Goal: Check status: Check status

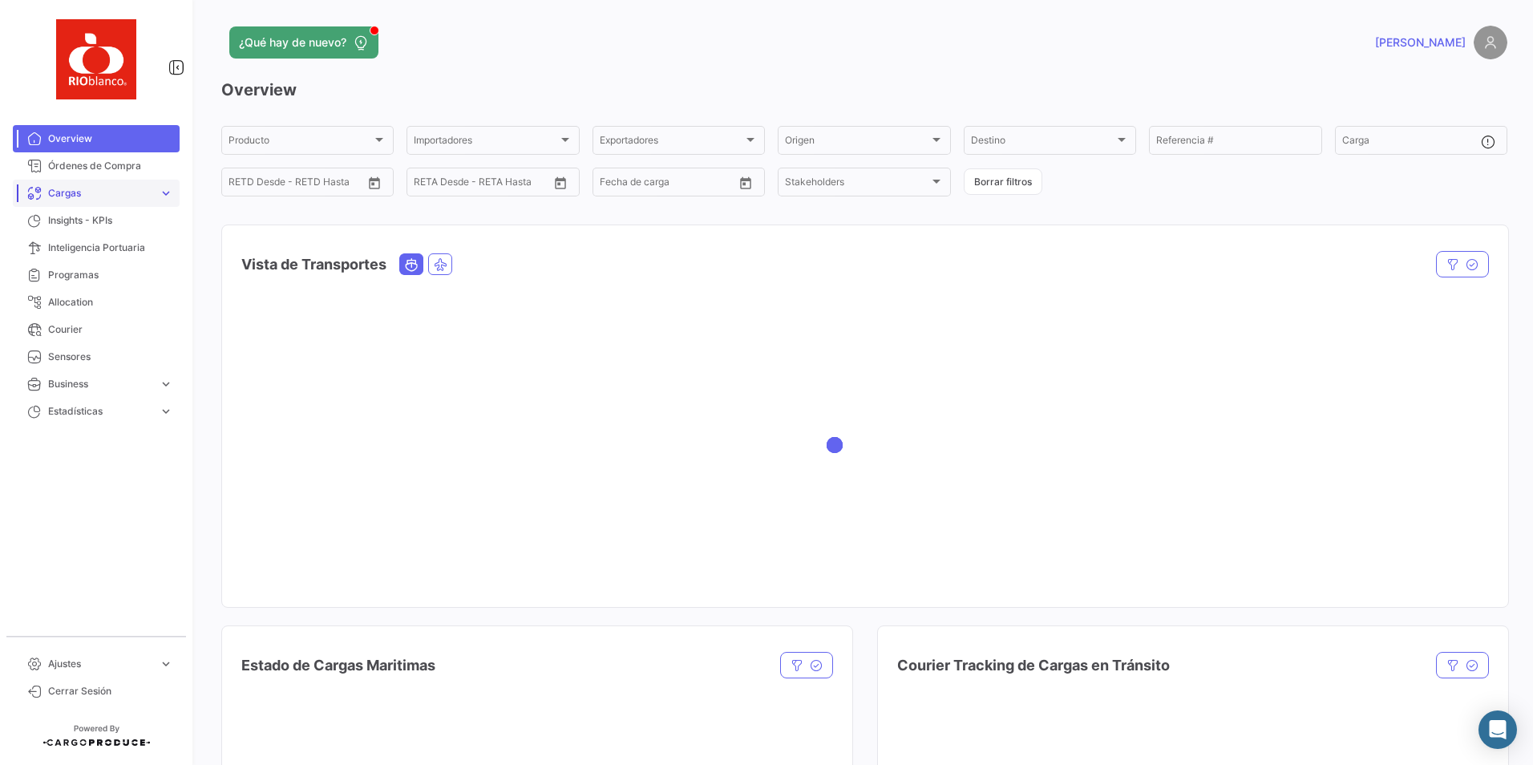
click at [64, 195] on span "Cargas" at bounding box center [100, 193] width 104 height 14
click at [93, 227] on span "Cargas Aéreas" at bounding box center [75, 227] width 67 height 14
click at [97, 253] on span "Cargas Marítimas" at bounding box center [82, 254] width 81 height 14
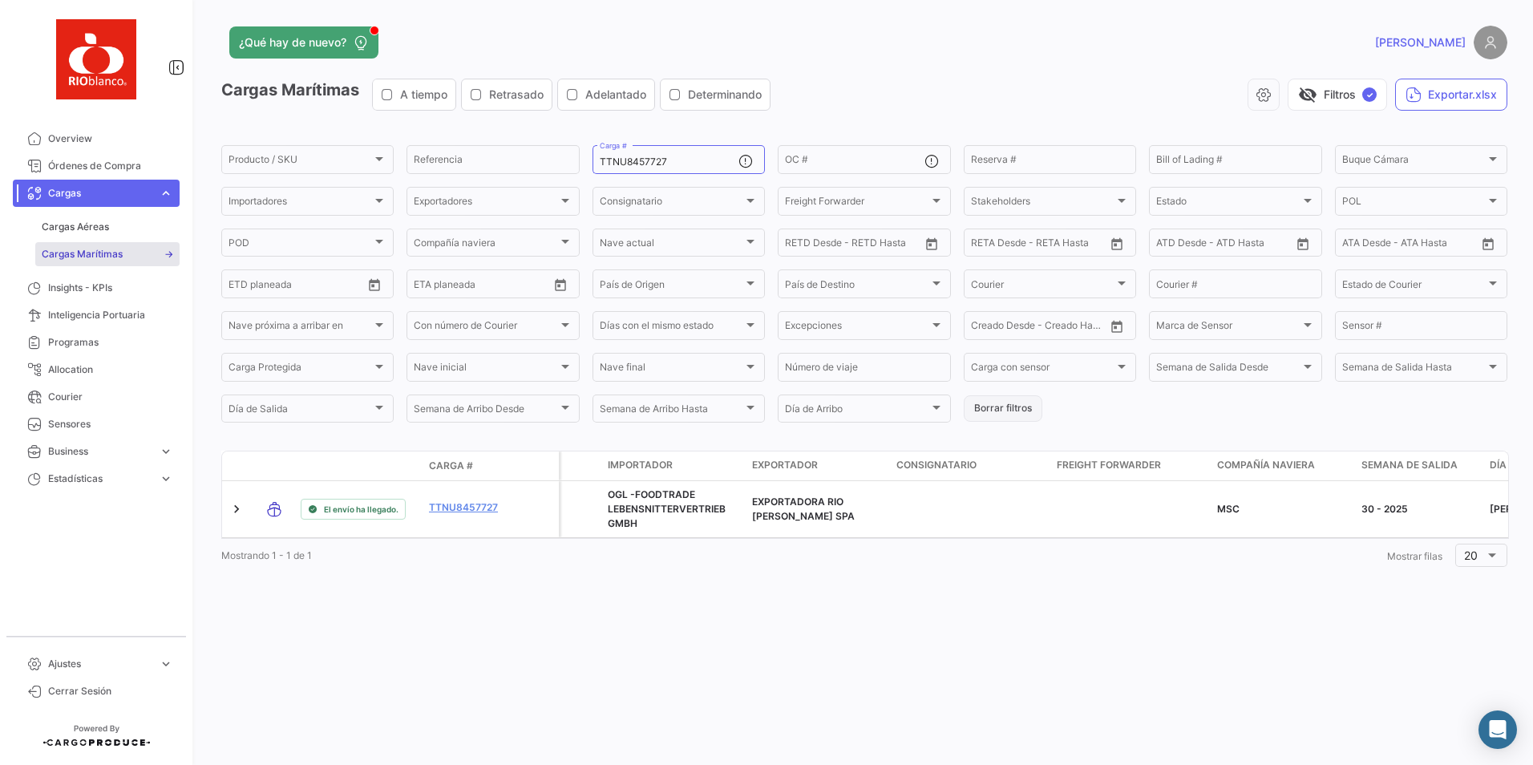
click at [993, 412] on button "Borrar filtros" at bounding box center [1002, 408] width 79 height 26
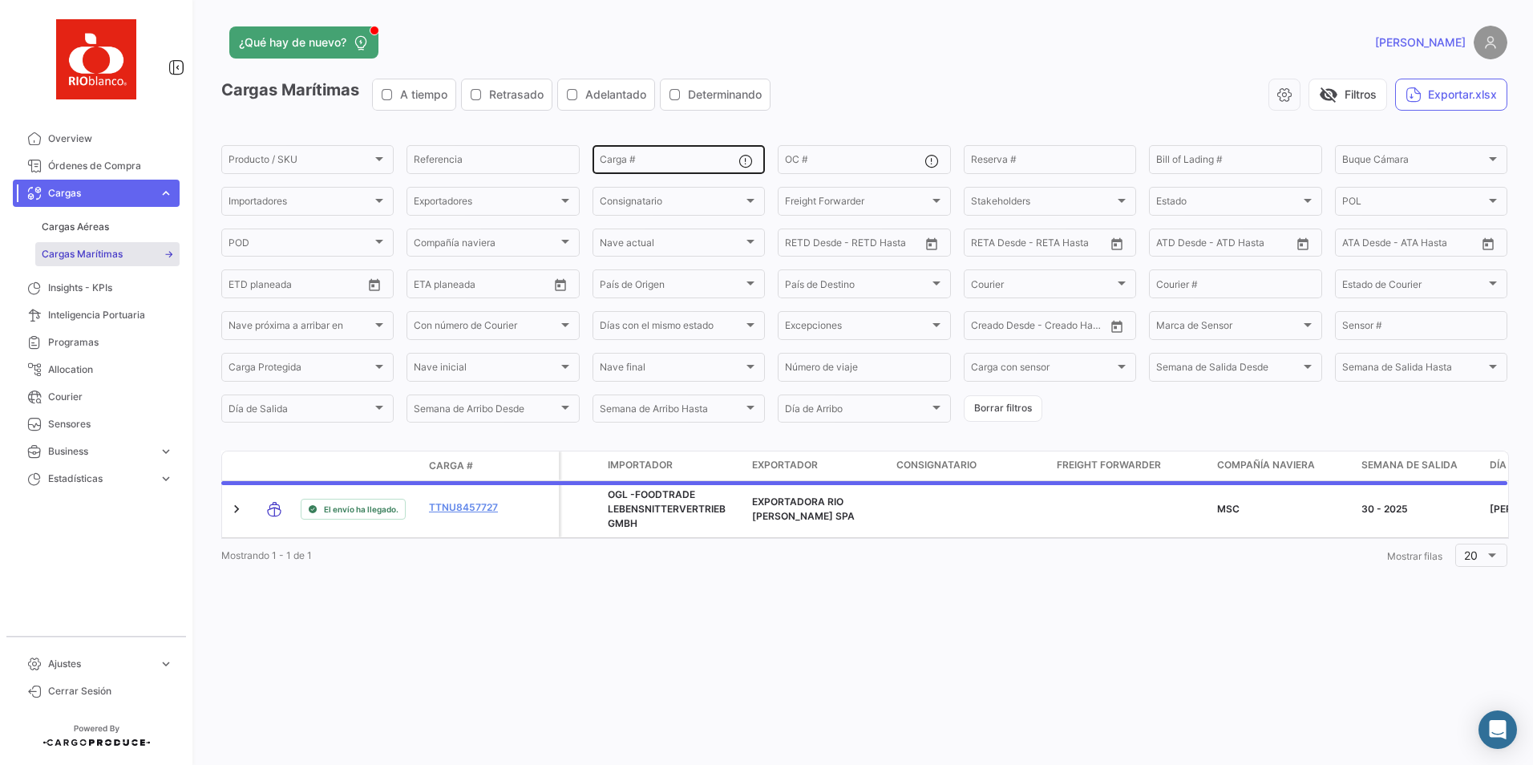
click at [674, 155] on div "Carga #" at bounding box center [669, 158] width 139 height 31
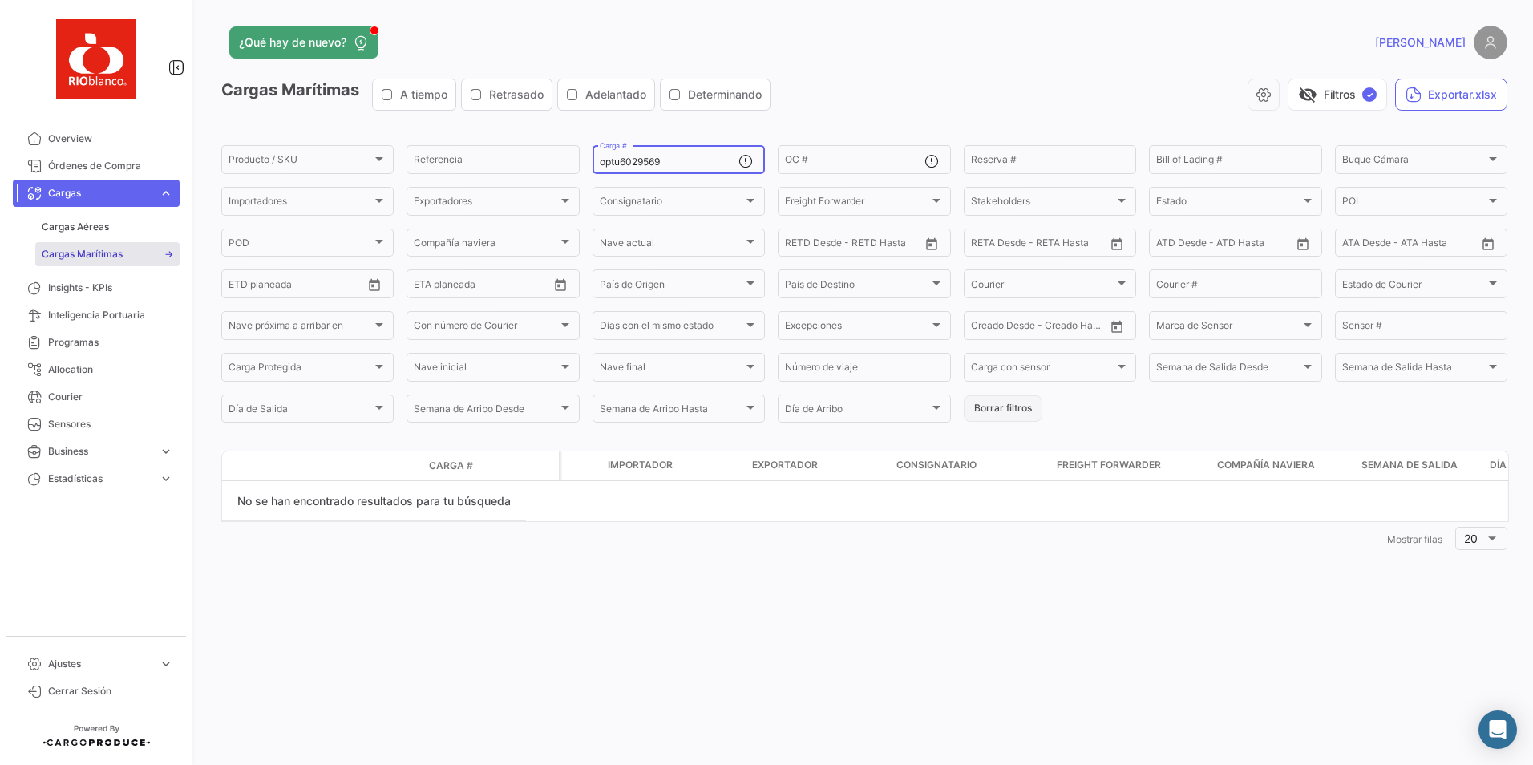
type input "optu6029569"
click at [979, 406] on button "Borrar filtros" at bounding box center [1002, 408] width 79 height 26
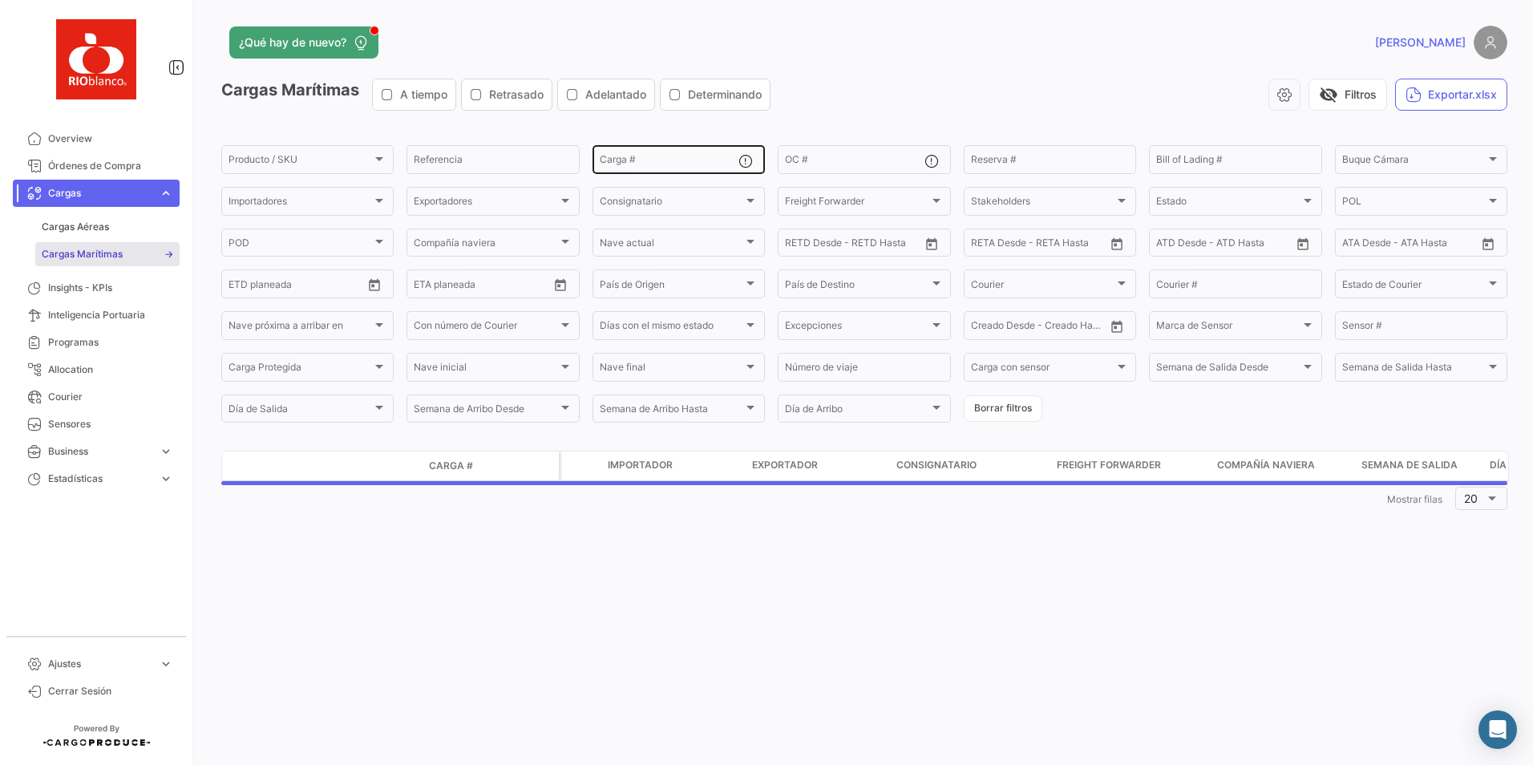
click at [624, 165] on input "Carga #" at bounding box center [669, 161] width 139 height 11
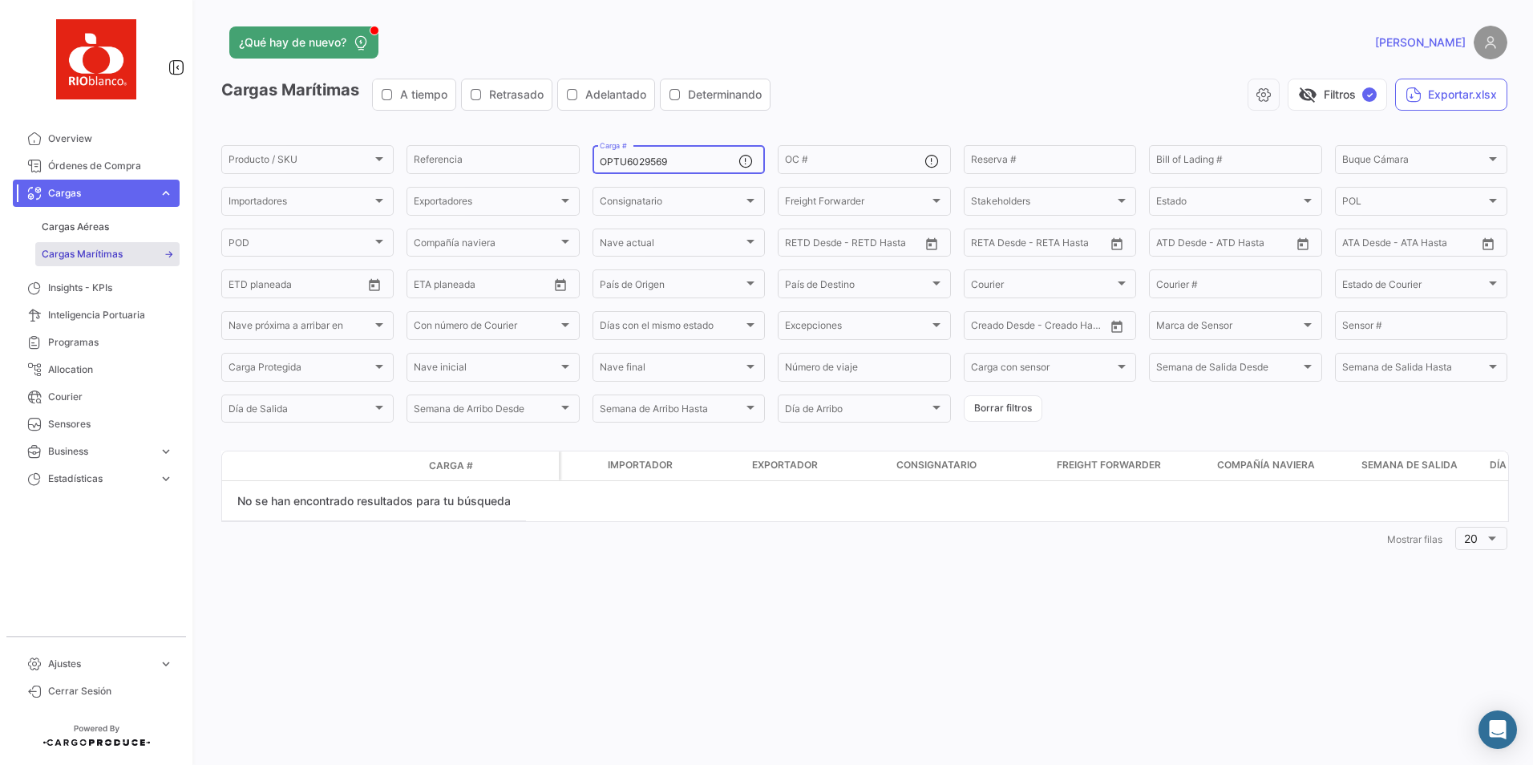
click at [616, 160] on input "OPTU6029569" at bounding box center [669, 161] width 139 height 11
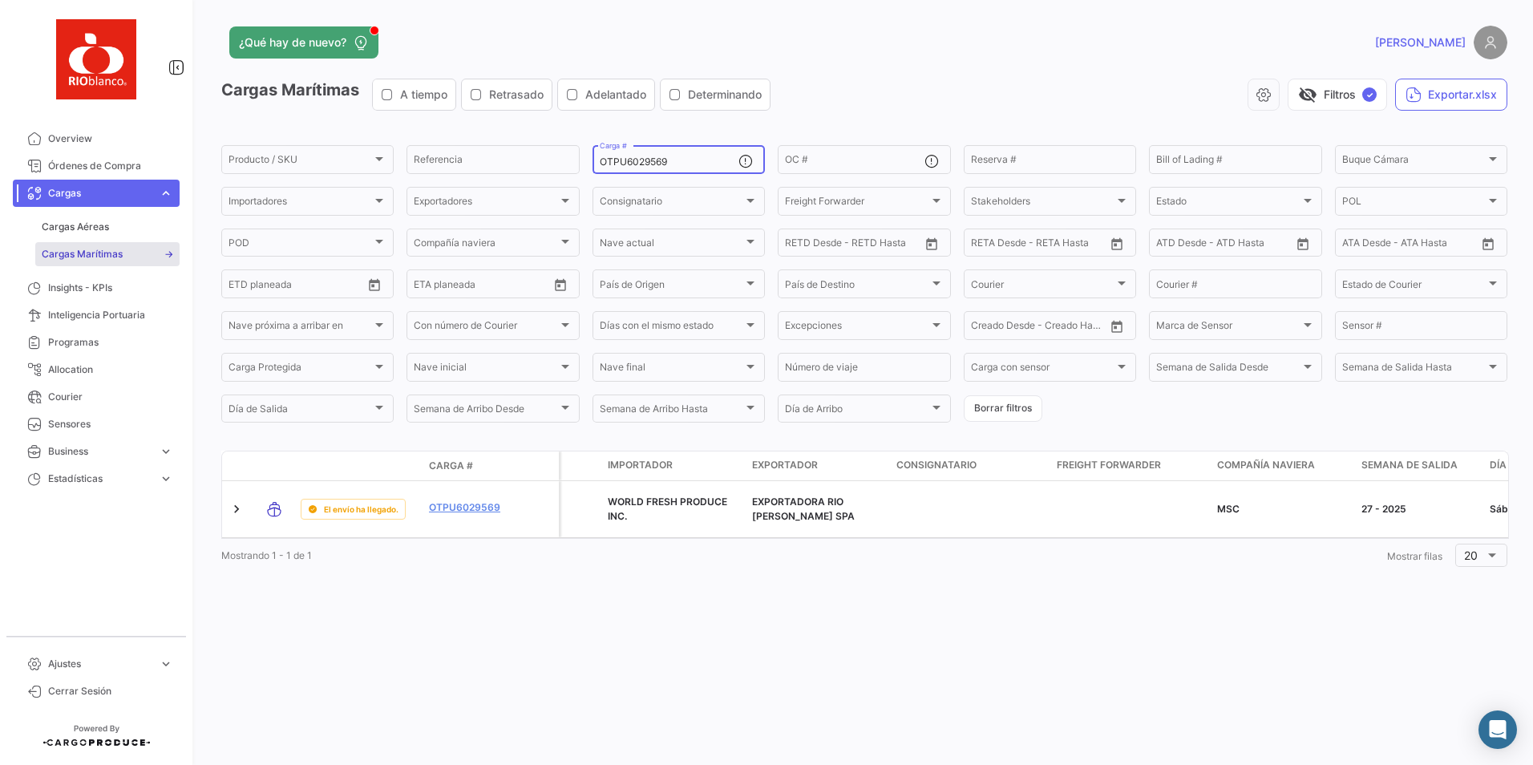
type input "OTPU6029569"
